Goal: Information Seeking & Learning: Check status

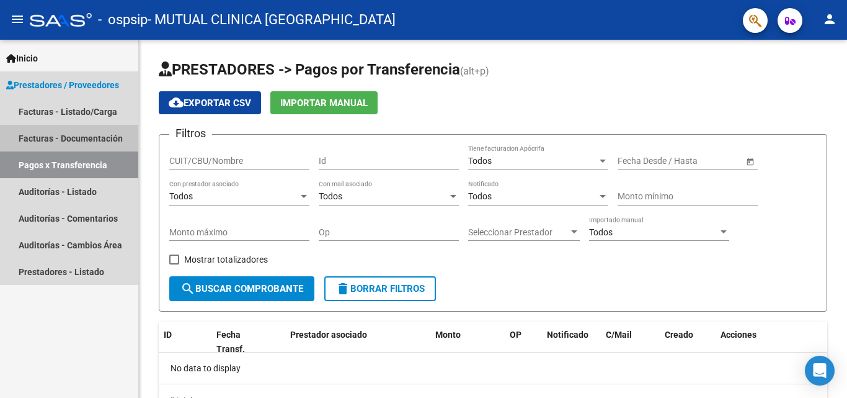
click at [60, 136] on link "Facturas - Documentación" at bounding box center [69, 138] width 138 height 27
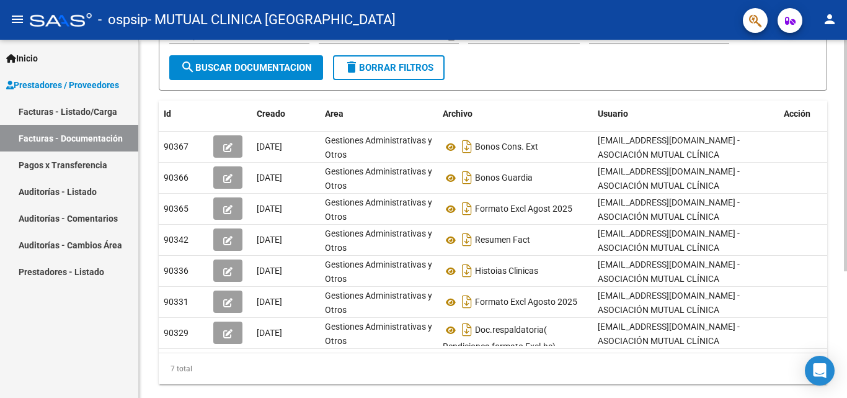
scroll to position [186, 0]
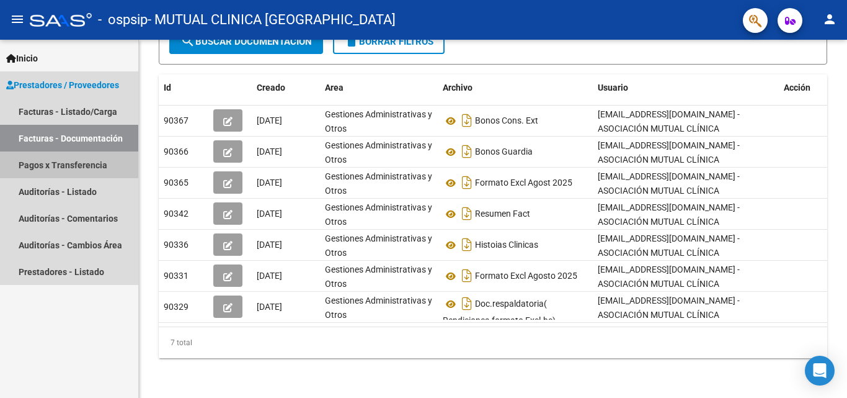
click at [67, 164] on link "Pagos x Transferencia" at bounding box center [69, 164] width 138 height 27
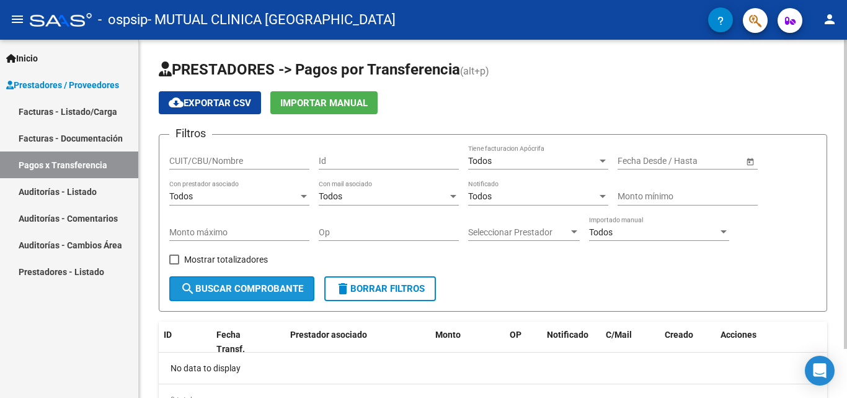
click at [285, 290] on span "search Buscar Comprobante" at bounding box center [242, 288] width 123 height 11
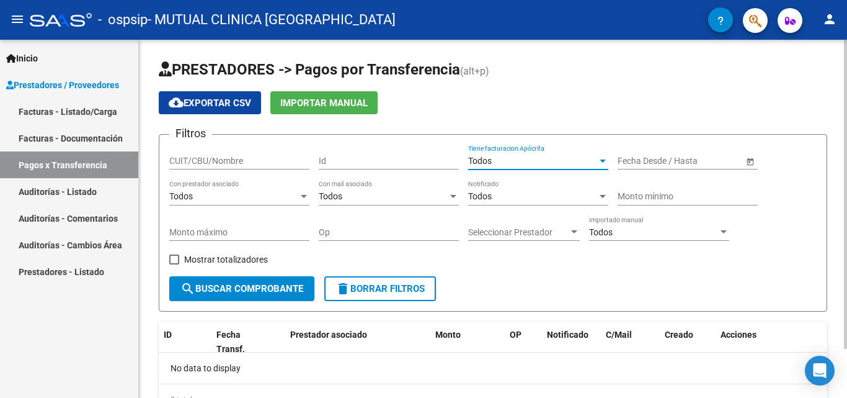
click at [597, 159] on div "Todos" at bounding box center [532, 161] width 129 height 11
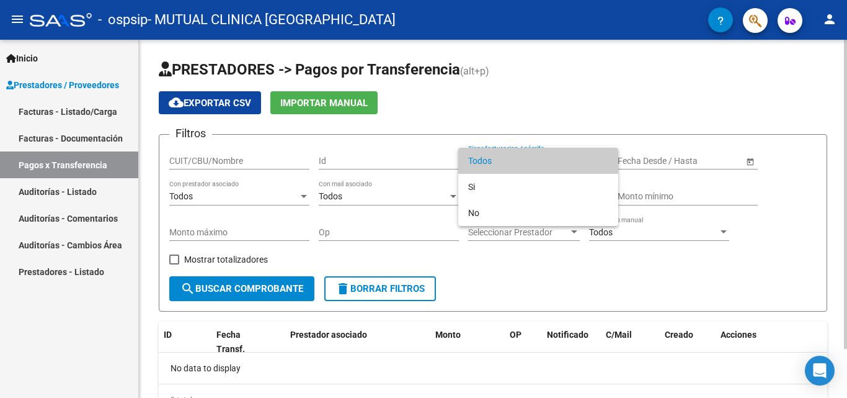
click at [597, 159] on span "Todos" at bounding box center [538, 161] width 140 height 26
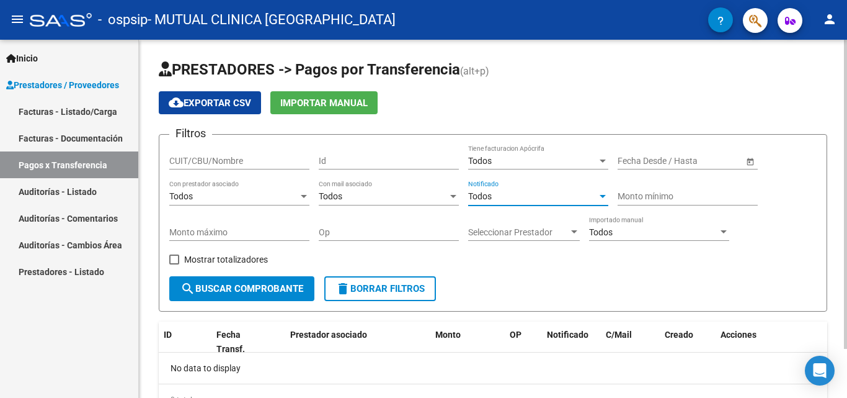
click at [580, 194] on div "Todos" at bounding box center [532, 196] width 129 height 11
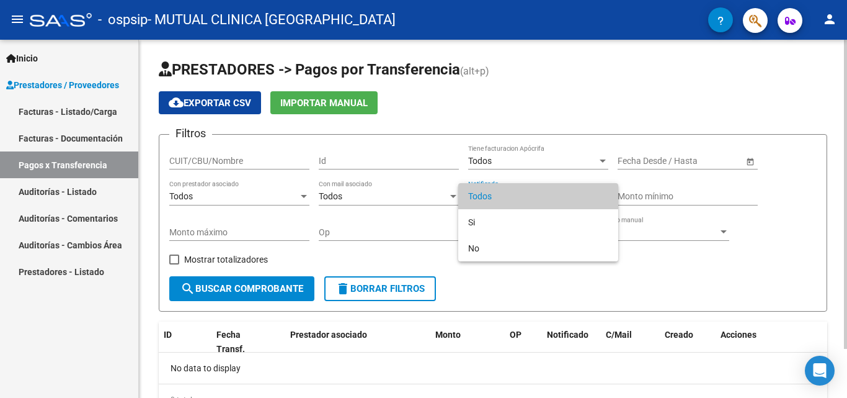
click at [580, 194] on span "Todos" at bounding box center [538, 196] width 140 height 26
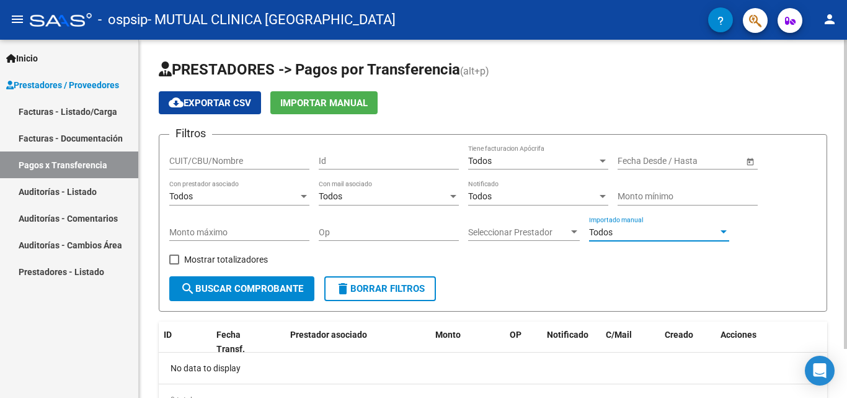
click at [655, 227] on div "Todos" at bounding box center [653, 232] width 129 height 11
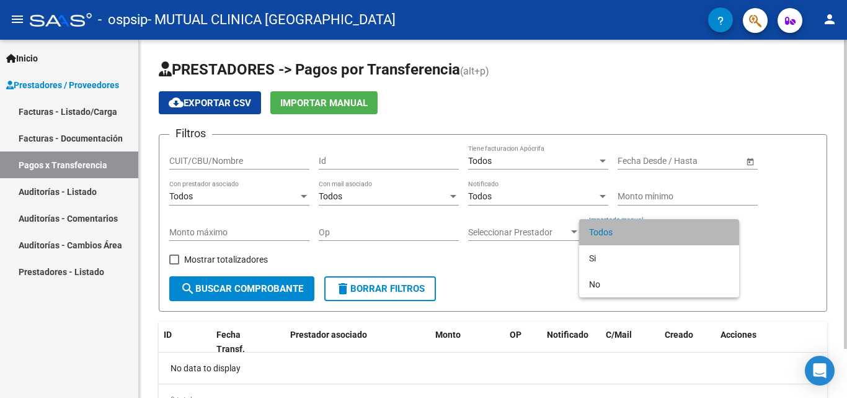
click at [655, 226] on span "Todos" at bounding box center [659, 232] width 140 height 26
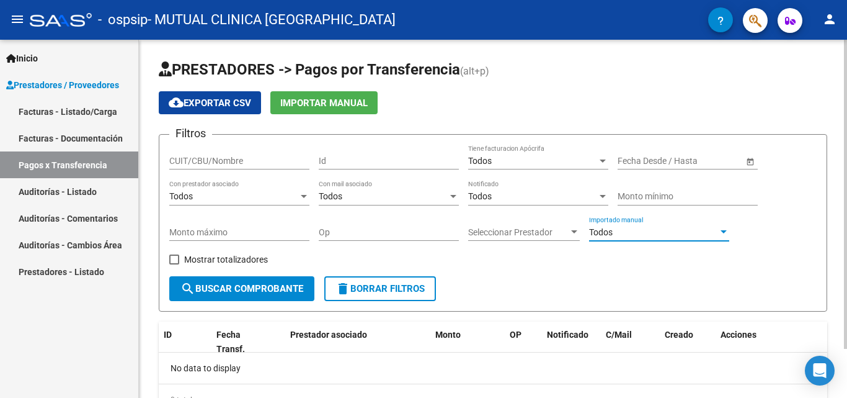
click at [550, 230] on span "Seleccionar Prestador" at bounding box center [518, 232] width 100 height 11
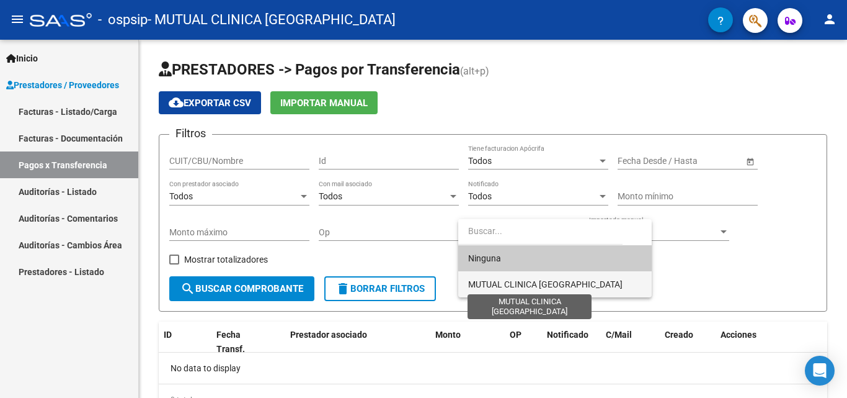
click at [530, 287] on span "MUTUAL CLINICA [GEOGRAPHIC_DATA]" at bounding box center [545, 284] width 154 height 10
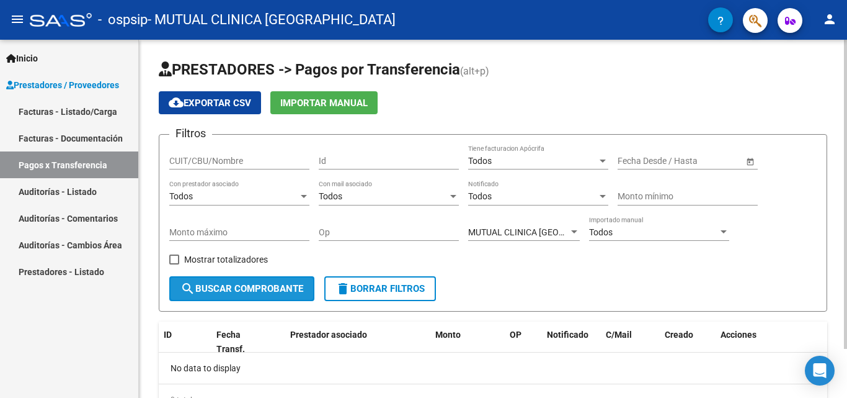
click at [244, 286] on span "search Buscar Comprobante" at bounding box center [242, 288] width 123 height 11
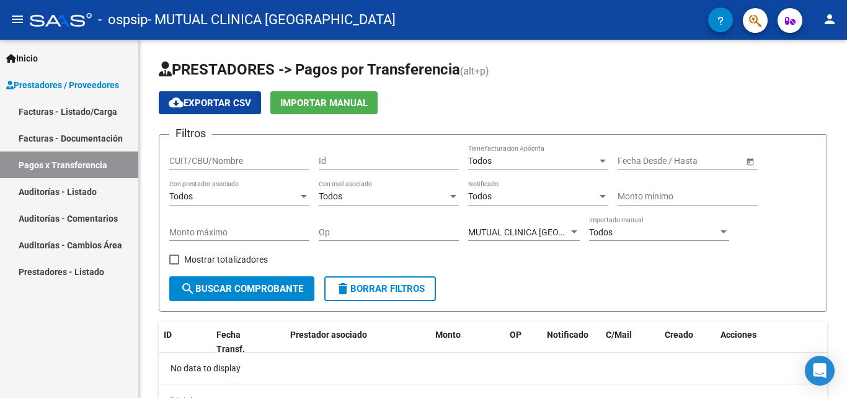
click at [66, 135] on link "Facturas - Documentación" at bounding box center [69, 138] width 138 height 27
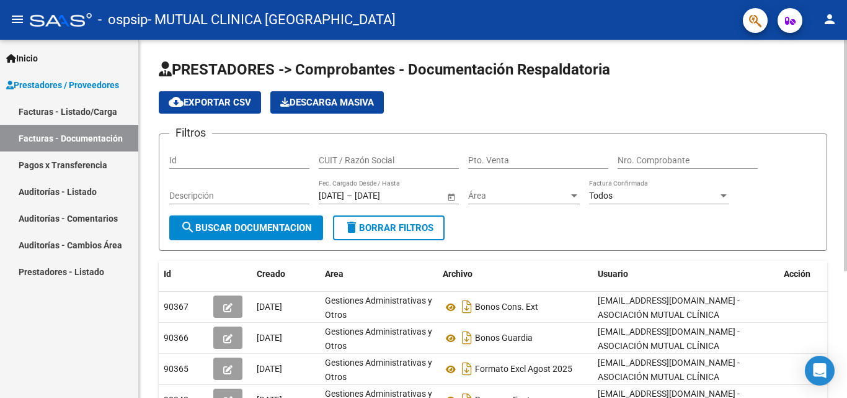
click at [563, 197] on span "Área" at bounding box center [518, 195] width 100 height 11
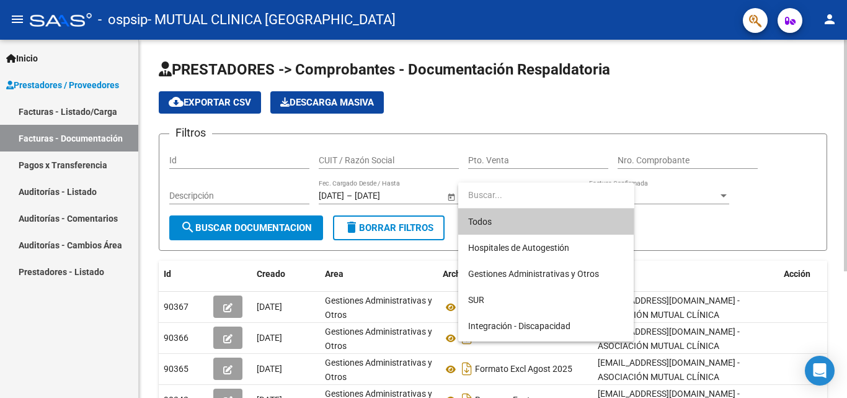
click at [563, 197] on input "dropdown search" at bounding box center [546, 195] width 176 height 26
click at [212, 218] on div at bounding box center [423, 199] width 847 height 398
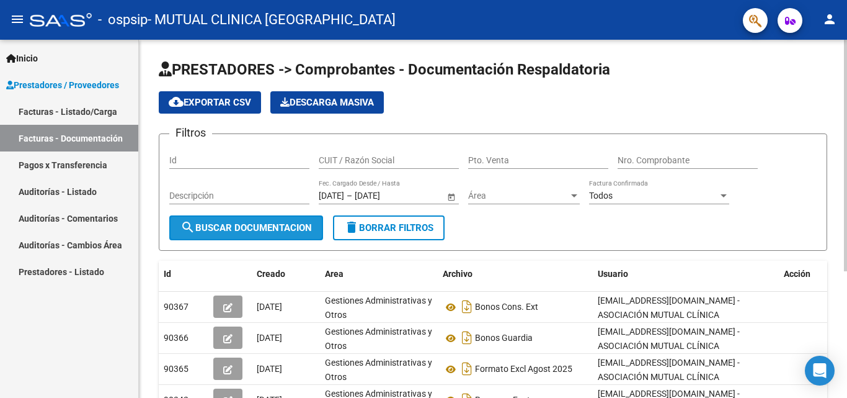
click at [223, 223] on span "search Buscar Documentacion" at bounding box center [247, 227] width 132 height 11
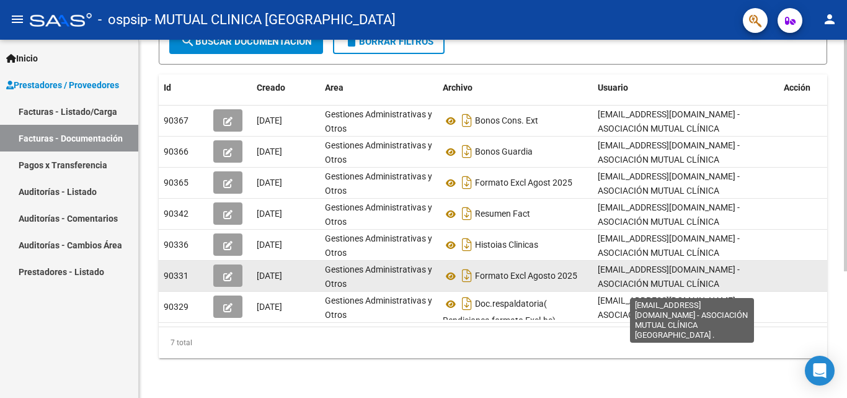
scroll to position [196, 0]
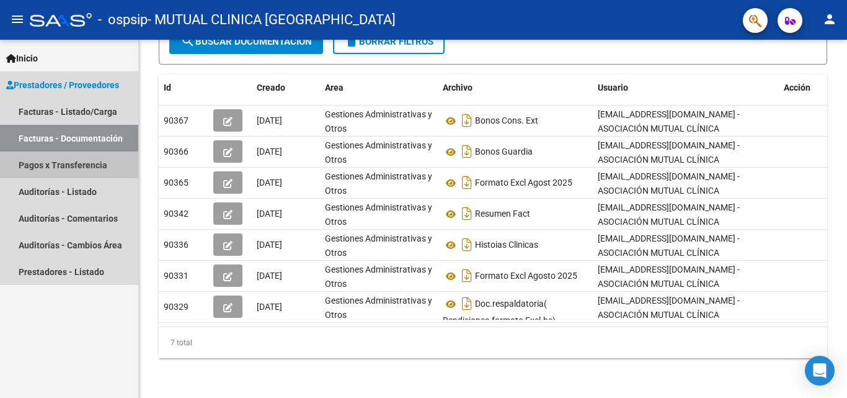
click at [74, 166] on link "Pagos x Transferencia" at bounding box center [69, 164] width 138 height 27
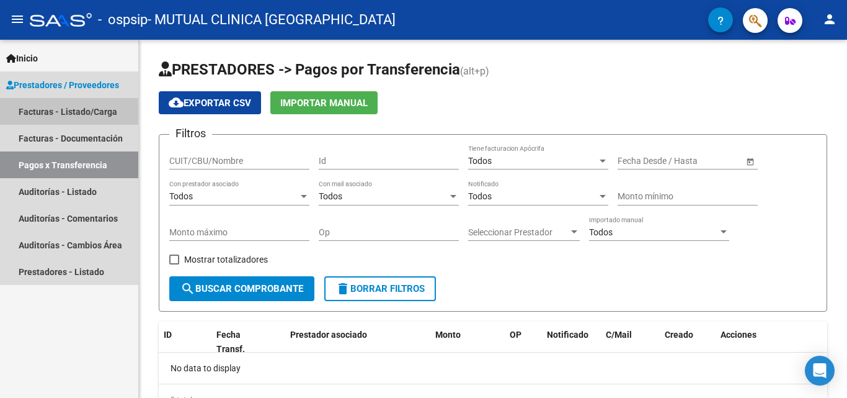
click at [79, 115] on link "Facturas - Listado/Carga" at bounding box center [69, 111] width 138 height 27
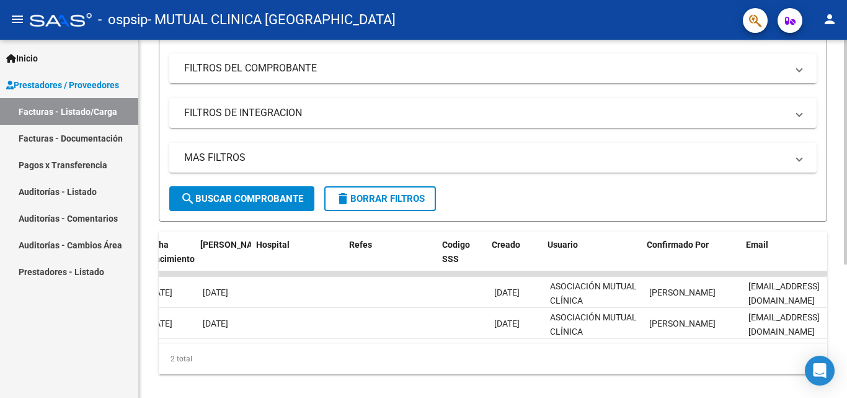
scroll to position [0, 2344]
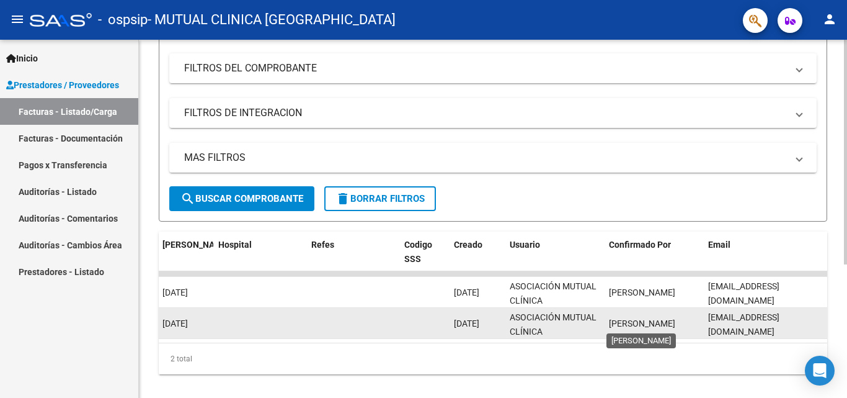
click at [648, 323] on span "[PERSON_NAME]" at bounding box center [642, 323] width 66 height 10
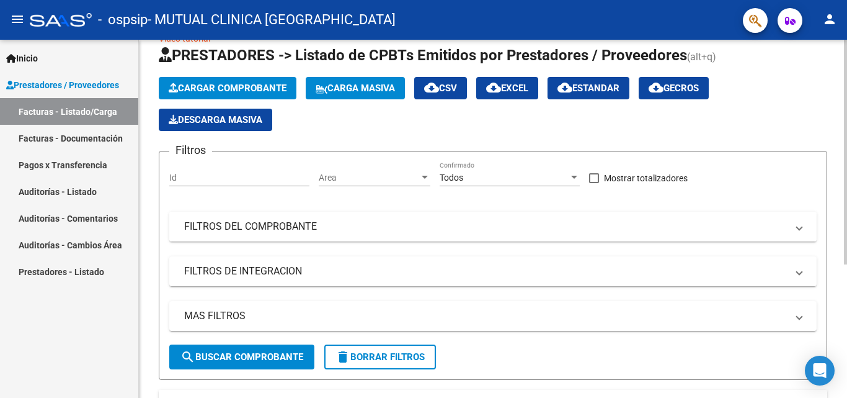
scroll to position [0, 0]
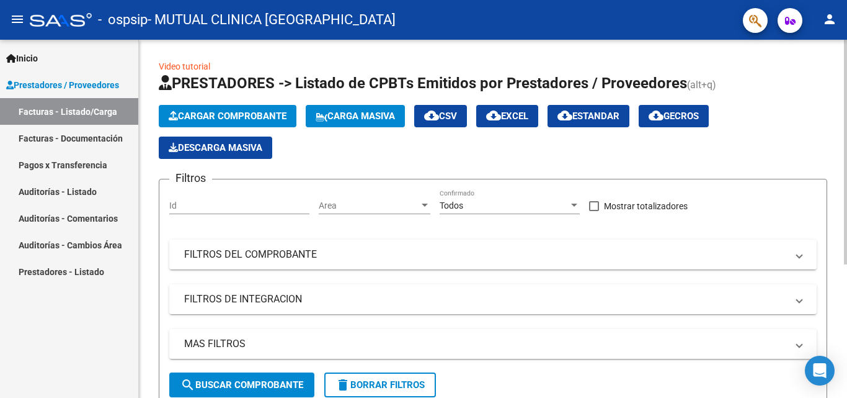
click at [552, 208] on div "Todos" at bounding box center [504, 205] width 129 height 11
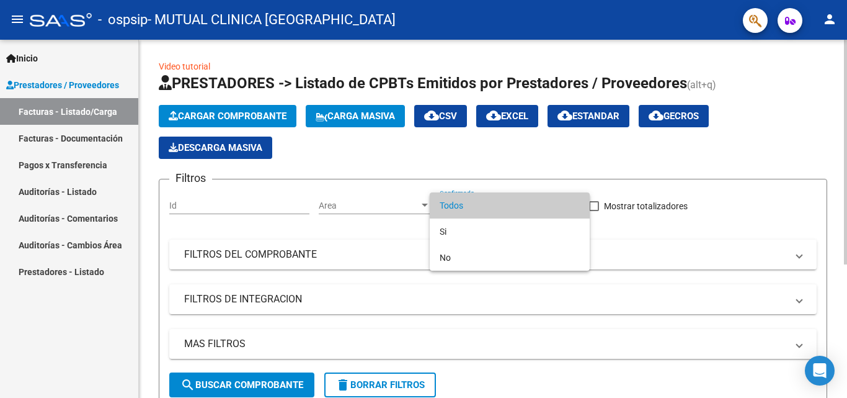
click at [552, 208] on span "Todos" at bounding box center [510, 205] width 140 height 26
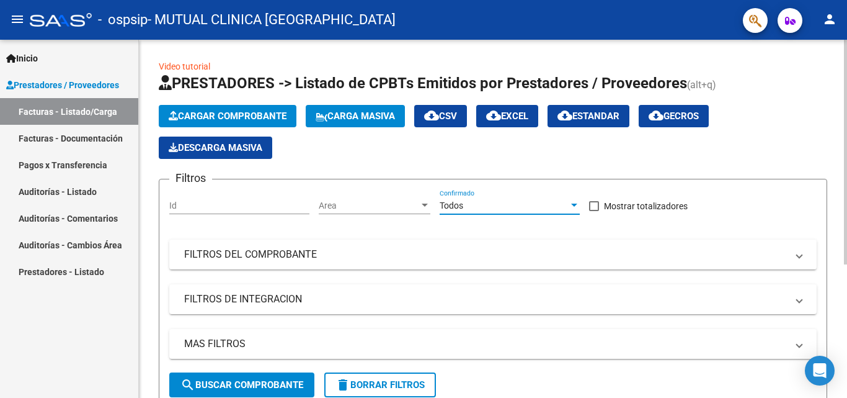
click at [417, 206] on span "Area" at bounding box center [369, 205] width 100 height 11
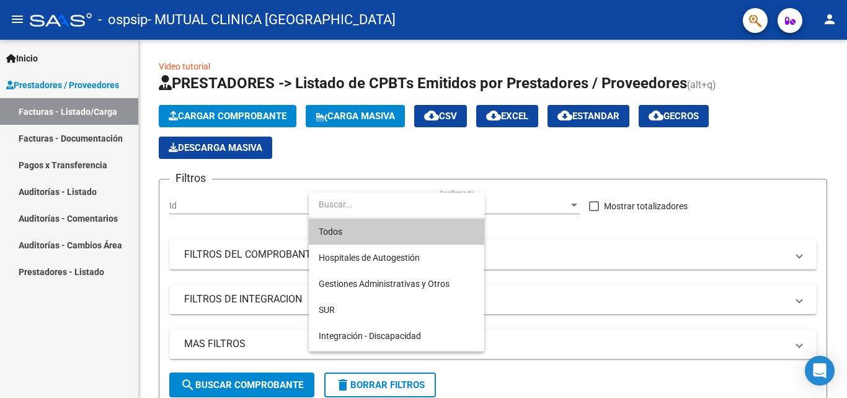
click at [240, 251] on div at bounding box center [423, 199] width 847 height 398
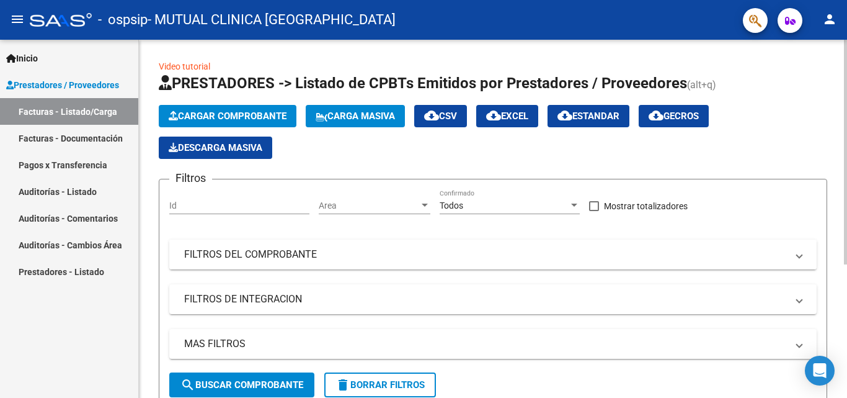
click at [798, 254] on span at bounding box center [799, 255] width 5 height 14
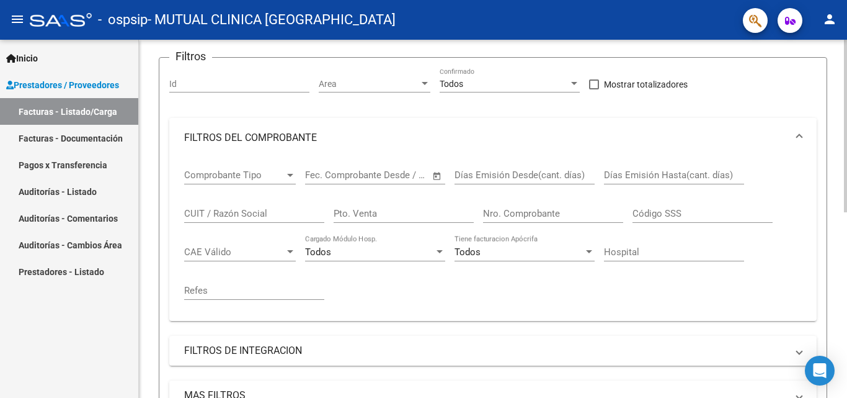
scroll to position [124, 0]
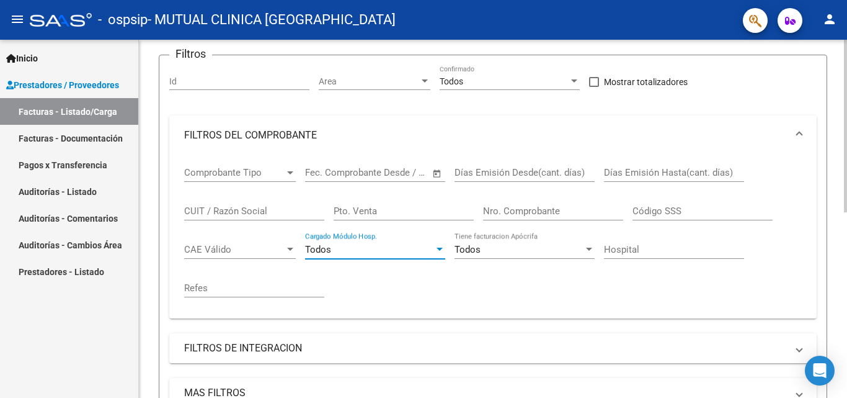
click at [436, 244] on div at bounding box center [439, 249] width 11 height 10
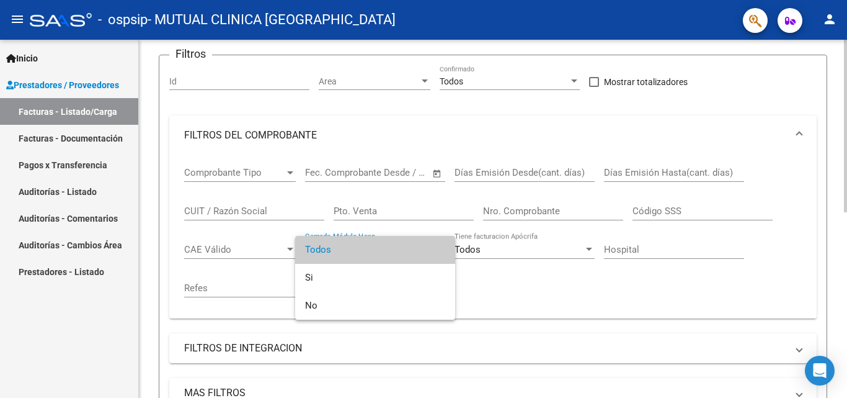
click at [436, 244] on span "Todos" at bounding box center [375, 250] width 140 height 28
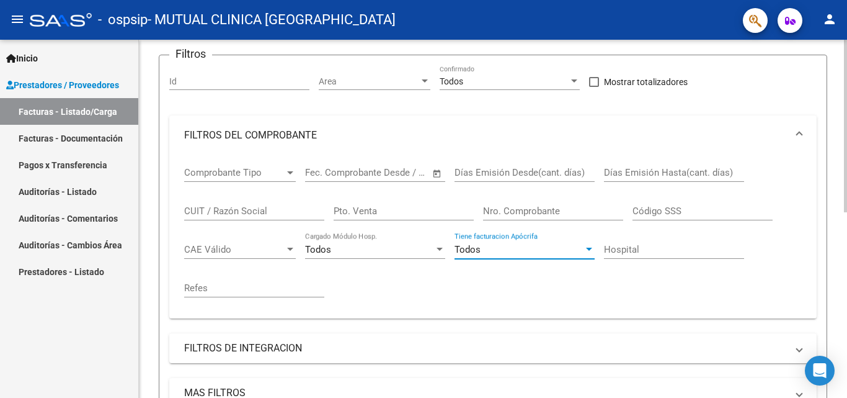
click at [587, 254] on div "Todos" at bounding box center [525, 249] width 140 height 11
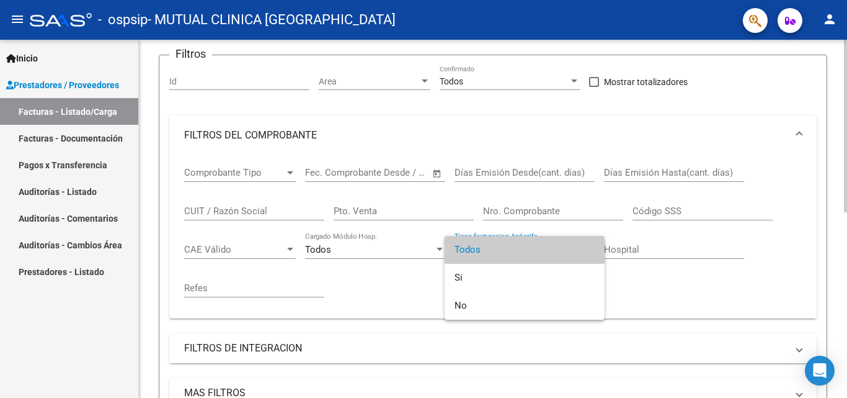
click at [587, 254] on span "Todos" at bounding box center [525, 250] width 140 height 28
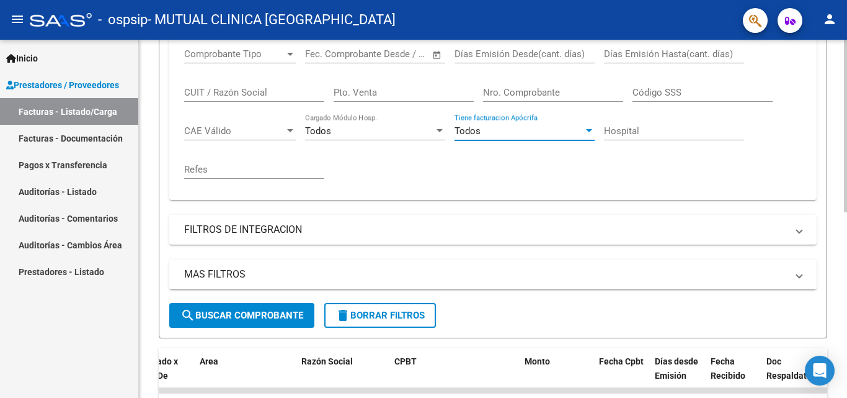
scroll to position [248, 0]
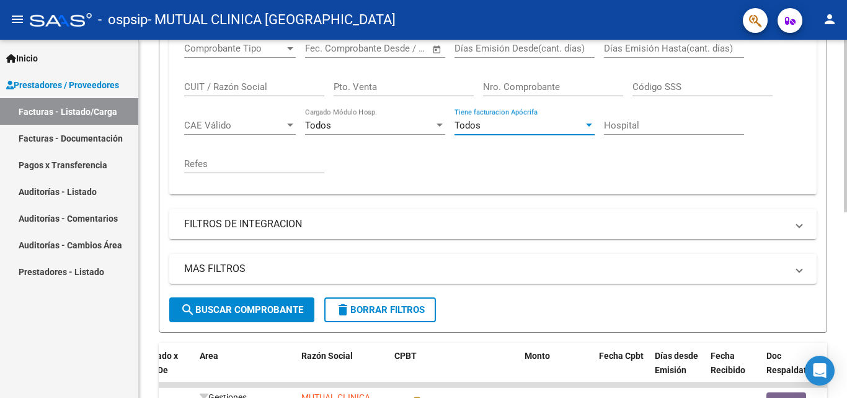
click at [796, 225] on span "FILTROS DE INTEGRACION" at bounding box center [490, 224] width 613 height 14
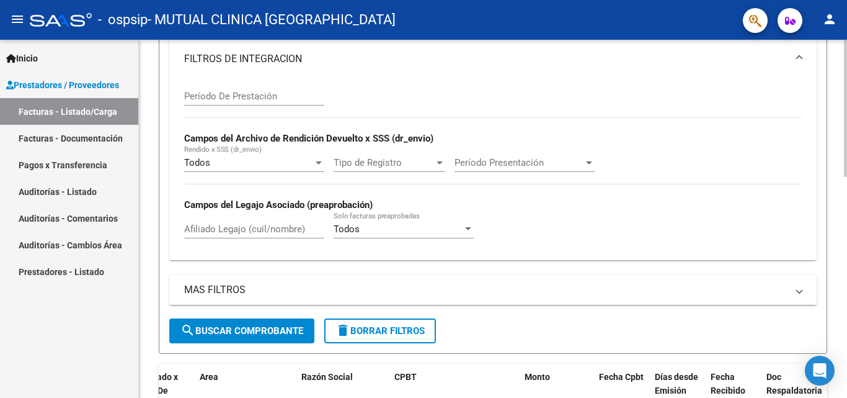
scroll to position [434, 0]
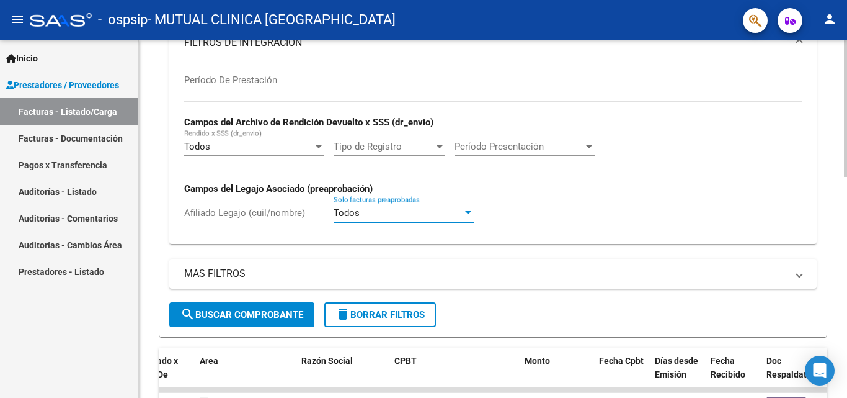
click at [447, 215] on div "Todos" at bounding box center [398, 212] width 129 height 11
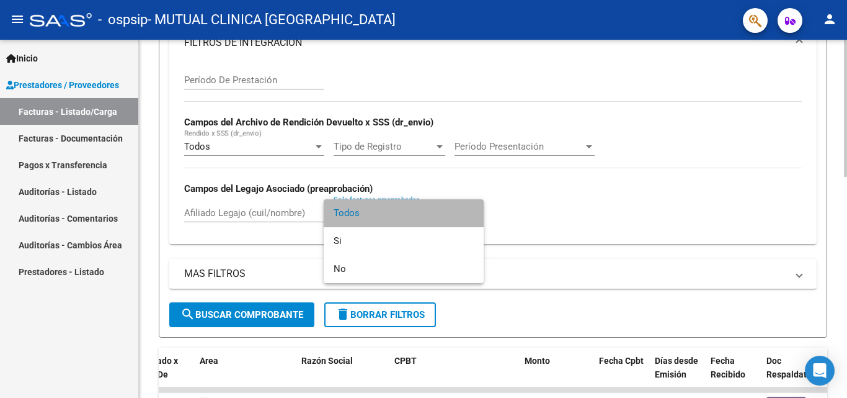
click at [447, 215] on span "Todos" at bounding box center [404, 213] width 140 height 28
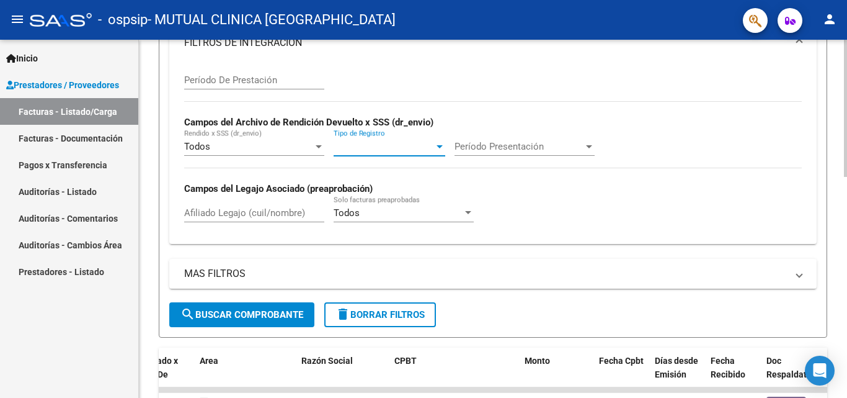
click at [432, 141] on span "Tipo de Registro" at bounding box center [384, 146] width 100 height 11
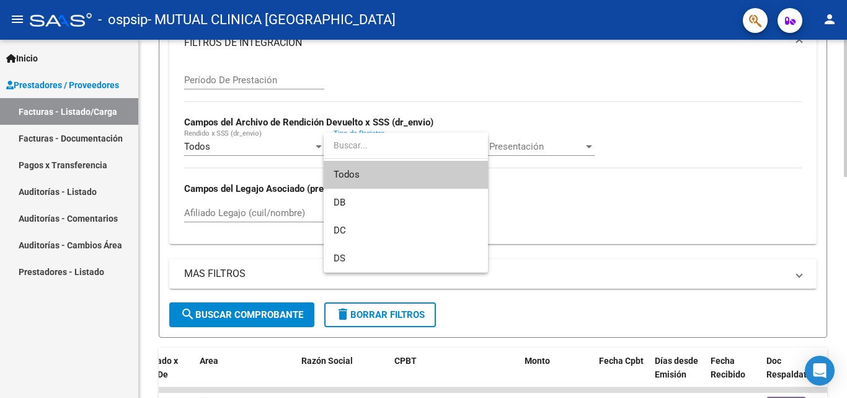
click at [432, 141] on input "dropdown search" at bounding box center [406, 145] width 164 height 26
click at [478, 146] on input "dropdown search" at bounding box center [406, 145] width 164 height 26
click at [513, 106] on div at bounding box center [423, 199] width 847 height 398
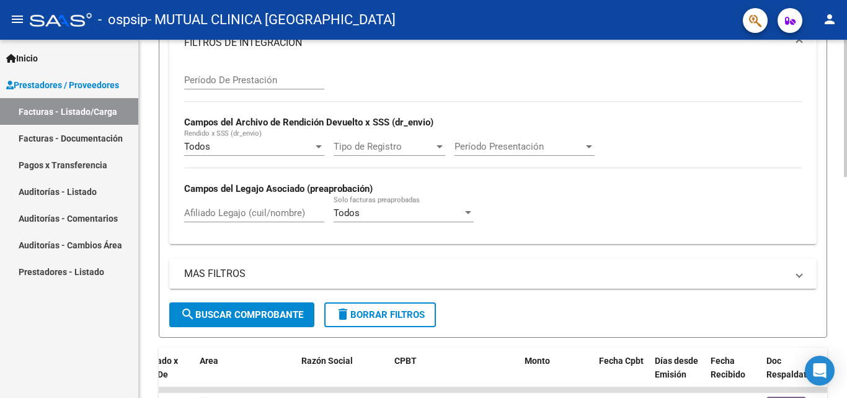
click at [800, 266] on mat-expansion-panel-header "MAS FILTROS" at bounding box center [493, 274] width 648 height 30
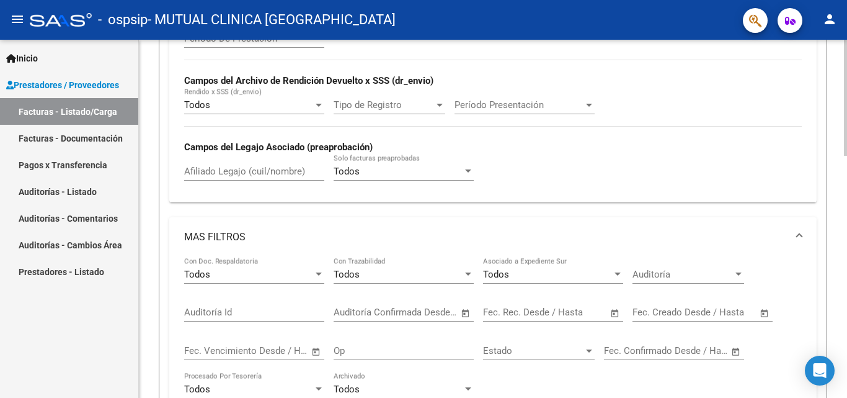
scroll to position [620, 0]
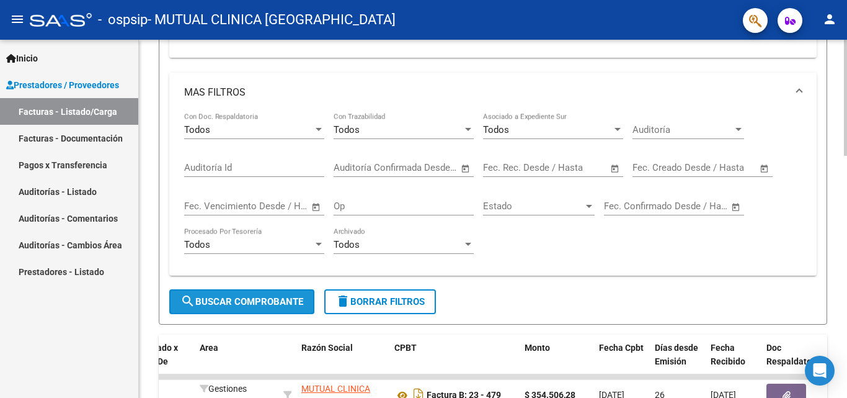
click at [248, 298] on span "search Buscar Comprobante" at bounding box center [242, 301] width 123 height 11
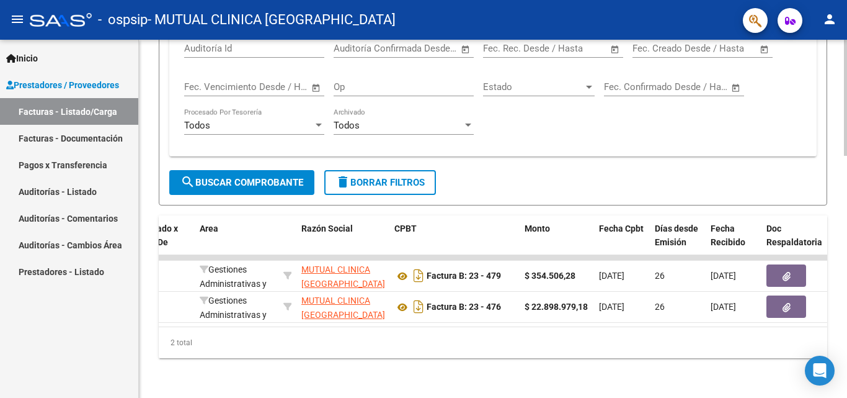
scroll to position [749, 0]
